Goal: Information Seeking & Learning: Learn about a topic

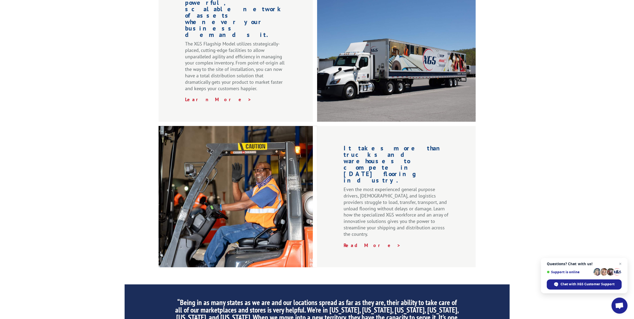
scroll to position [740, 0]
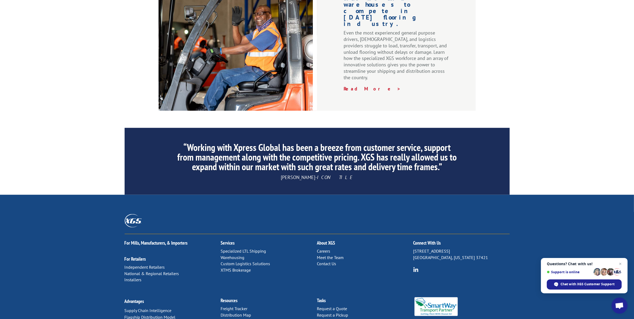
click at [329, 255] on link "Meet the Team" at bounding box center [330, 257] width 27 height 5
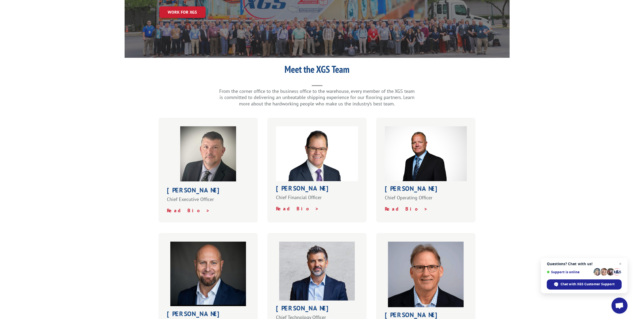
scroll to position [100, 0]
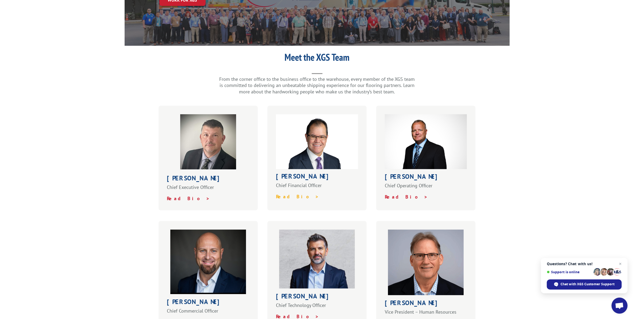
click at [290, 193] on strong "Read Bio >" at bounding box center [297, 196] width 43 height 6
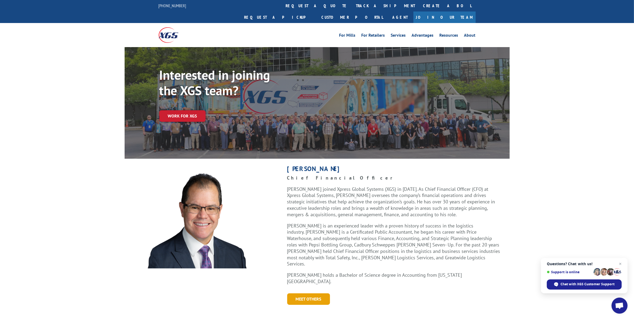
click at [321, 293] on link "Meet Others" at bounding box center [308, 299] width 43 height 12
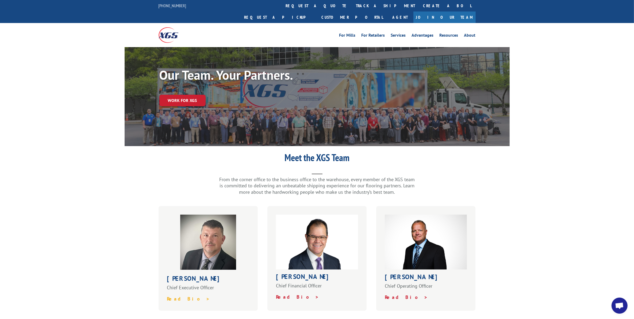
click at [180, 296] on strong "Read Bio >" at bounding box center [188, 299] width 43 height 6
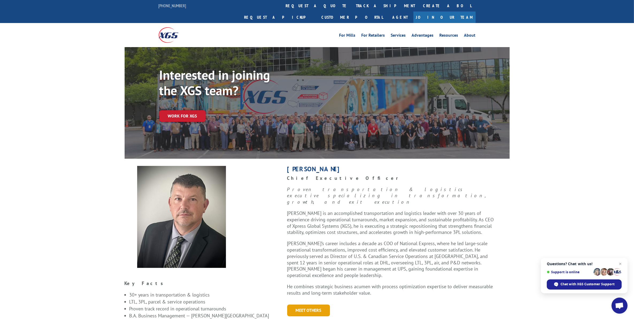
click at [323, 304] on link "Meet Others" at bounding box center [308, 310] width 43 height 12
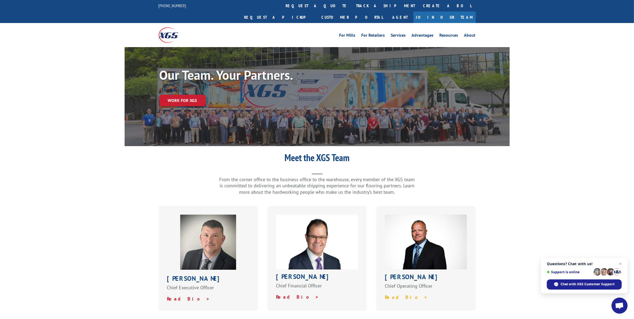
click at [395, 294] on strong "Read Bio >" at bounding box center [406, 297] width 43 height 6
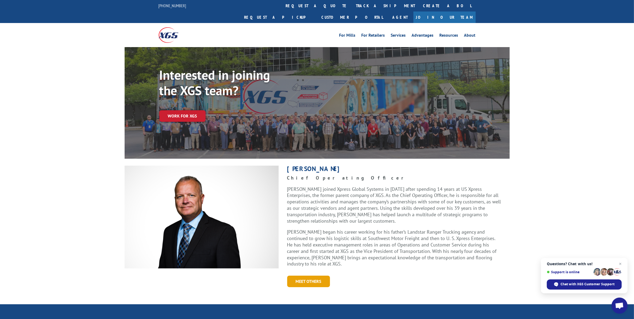
click at [316, 276] on link "Meet Others" at bounding box center [308, 282] width 43 height 12
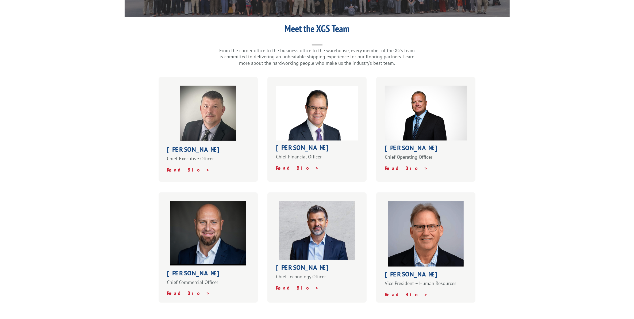
scroll to position [134, 0]
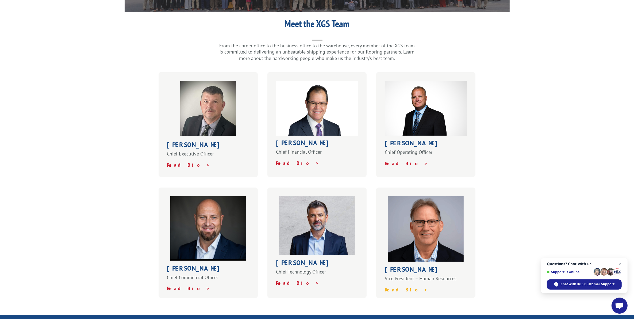
click at [391, 286] on strong "Read Bio >" at bounding box center [406, 289] width 43 height 6
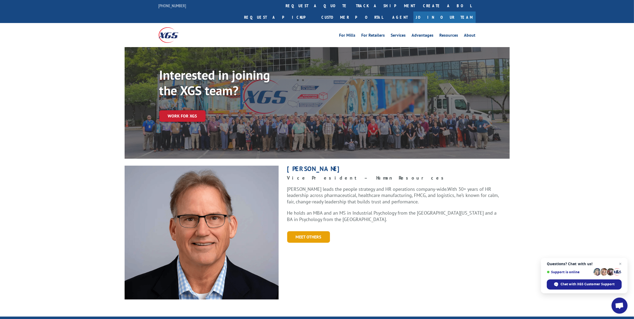
click at [313, 231] on link "Meet Others" at bounding box center [308, 237] width 43 height 12
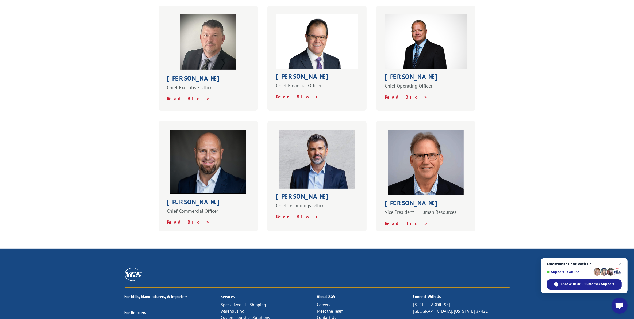
scroll to position [201, 0]
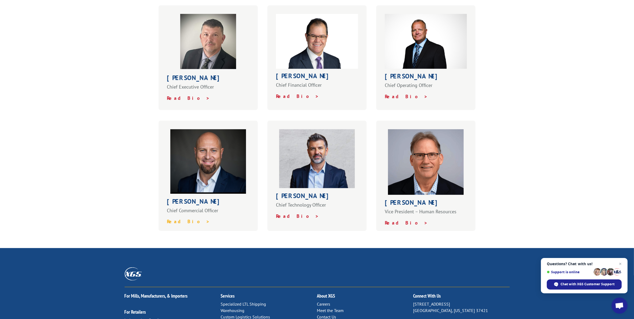
click at [177, 218] on strong "Read Bio >" at bounding box center [188, 221] width 43 height 6
